Goal: Information Seeking & Learning: Learn about a topic

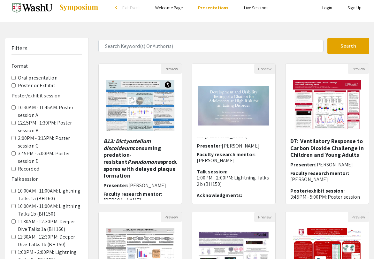
scroll to position [7, 0]
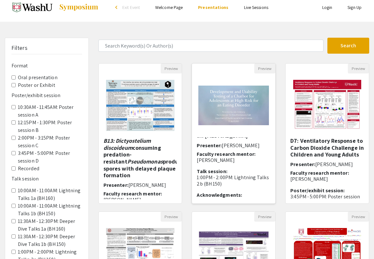
click at [214, 175] on p "1:00PM - 2:00PM: Lightning Talks 2b (BH 150)" at bounding box center [234, 181] width 74 height 12
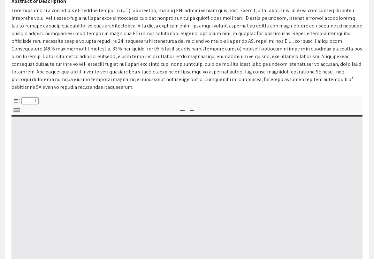
select select "custom"
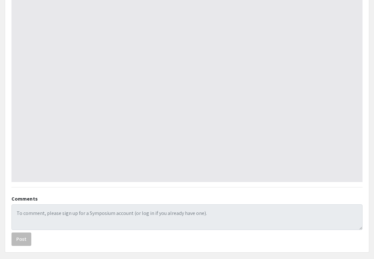
type input "0"
select select "custom"
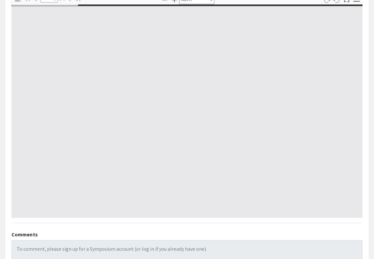
type input "1"
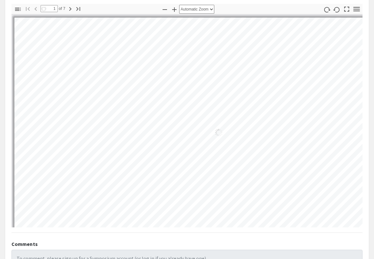
scroll to position [245, 0]
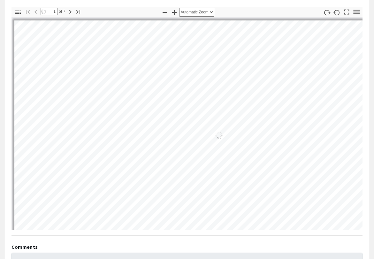
select select "auto"
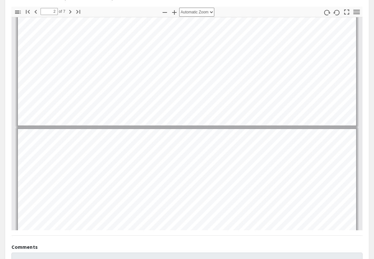
scroll to position [2, 0]
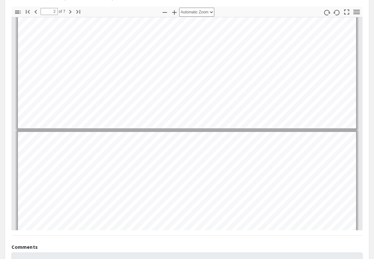
type input "1"
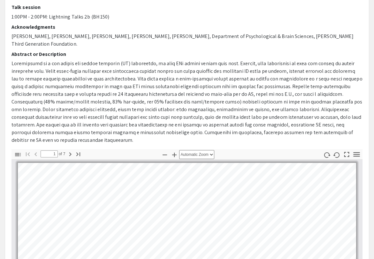
scroll to position [102, 0]
drag, startPoint x: 105, startPoint y: 16, endPoint x: 12, endPoint y: 14, distance: 93.4
click at [12, 14] on p "1:00PM - 2:00PM: Lightning Talks 2b (BH 150)" at bounding box center [187, 17] width 351 height 8
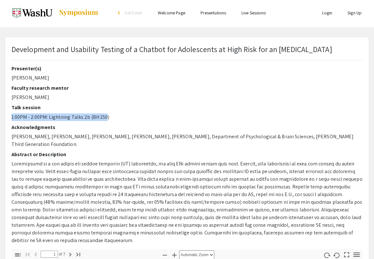
scroll to position [0, 0]
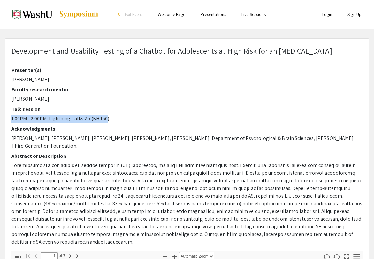
click at [79, 114] on div "Talk session 1:00PM - 2:00PM: Lightning Talks 2b (BH 150)" at bounding box center [187, 114] width 351 height 16
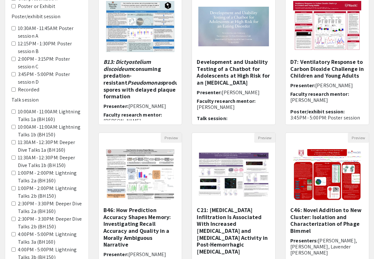
scroll to position [86, 0]
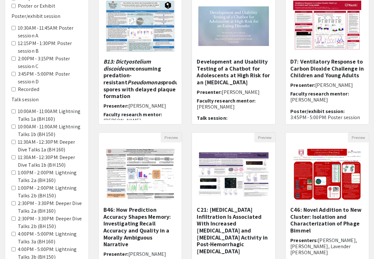
click at [12, 140] on 160\) "11:30AM - 12:30PM: Deeper Dive Talks 1a (BH 160)" at bounding box center [14, 142] width 4 height 4
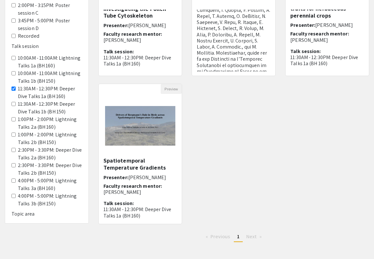
scroll to position [3, 0]
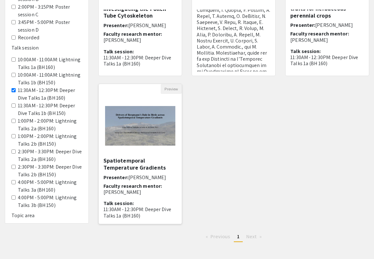
click at [135, 136] on img "Open Presentation <p>Drivers of Bergmann’s Rule in Birds across Spatiotemporal …" at bounding box center [140, 126] width 83 height 52
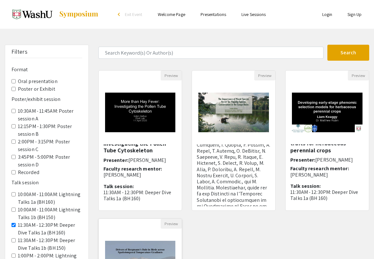
select select "custom"
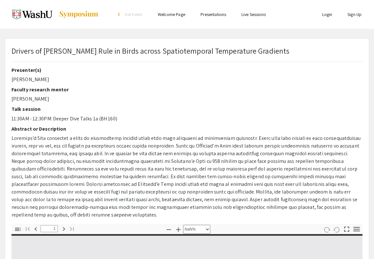
type input "0"
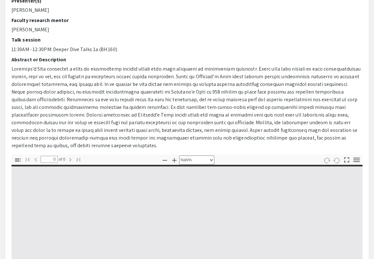
select select "auto"
type input "1"
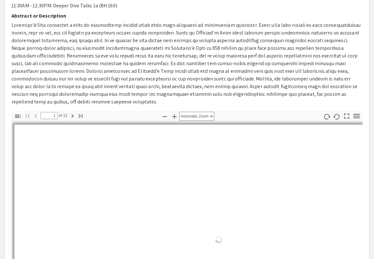
scroll to position [118, 0]
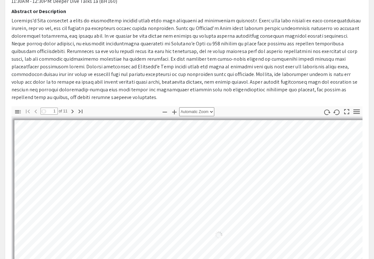
select select "auto"
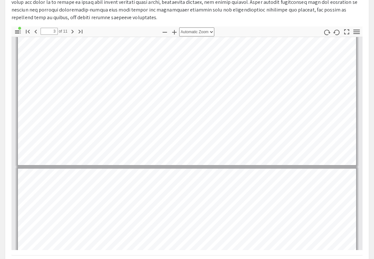
scroll to position [309, 0]
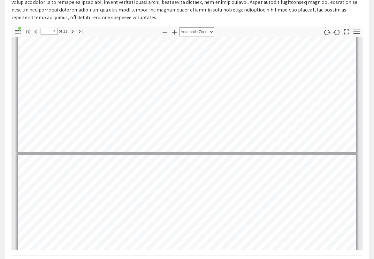
type input "5"
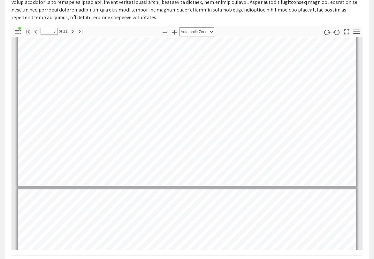
scroll to position [831, 0]
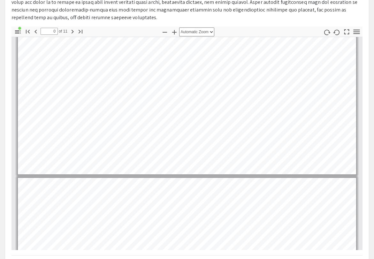
scroll to position [135, 0]
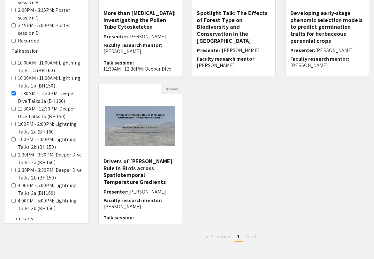
click at [13, 94] on 160\) "11:30AM - 12:30PM: Deeper Dive Talks 1a (BH 160)" at bounding box center [14, 93] width 4 height 4
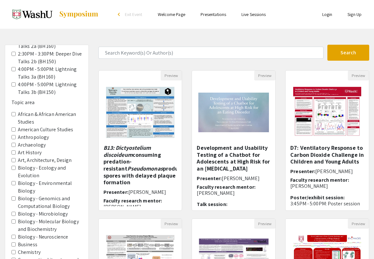
scroll to position [260, 0]
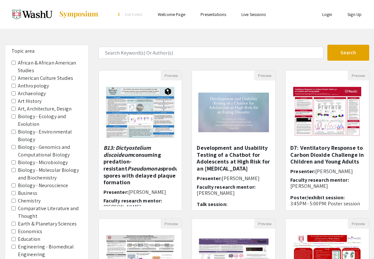
click at [13, 201] on area-Chemistry "Chemistry" at bounding box center [14, 201] width 4 height 4
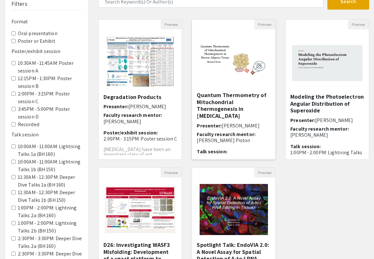
scroll to position [2, 0]
click at [239, 95] on h5 "Quantum Thermometry of Mitochondrial Thermogenesis in [MEDICAL_DATA]" at bounding box center [234, 105] width 74 height 28
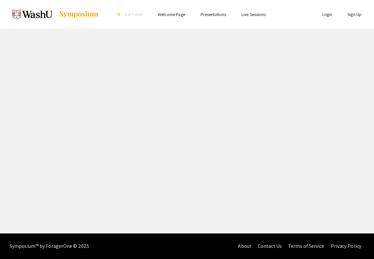
select select "custom"
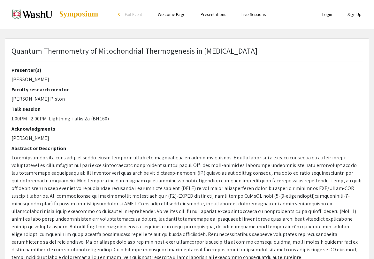
type input "0"
select select "custom"
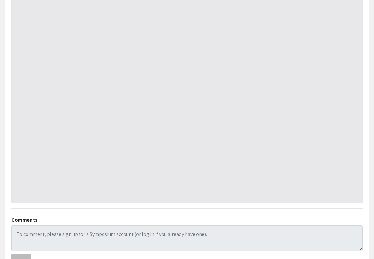
type input "1"
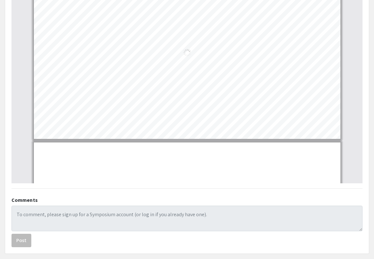
select select "auto"
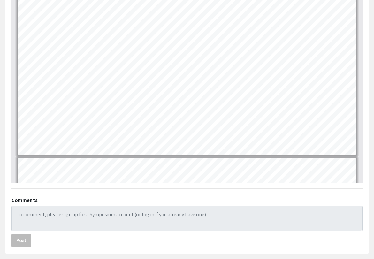
scroll to position [3, 0]
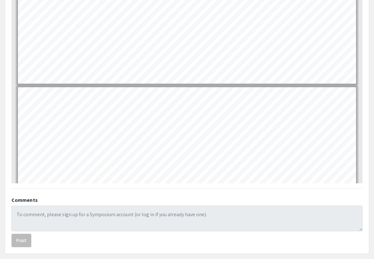
type input "8"
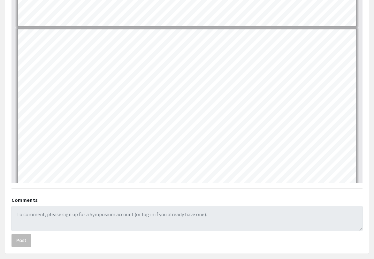
scroll to position [1340, 0]
